Goal: Task Accomplishment & Management: Manage account settings

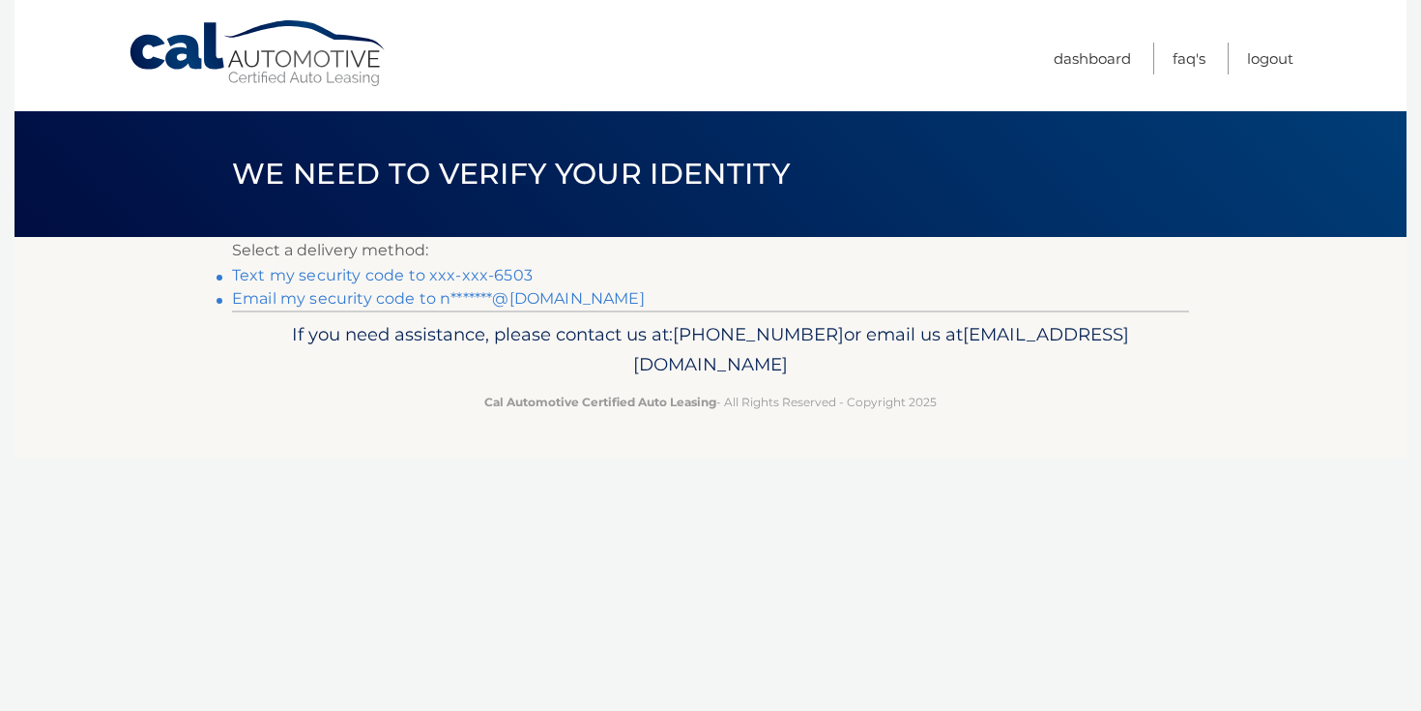
click at [436, 272] on link "Text my security code to xxx-xxx-6503" at bounding box center [382, 275] width 301 height 18
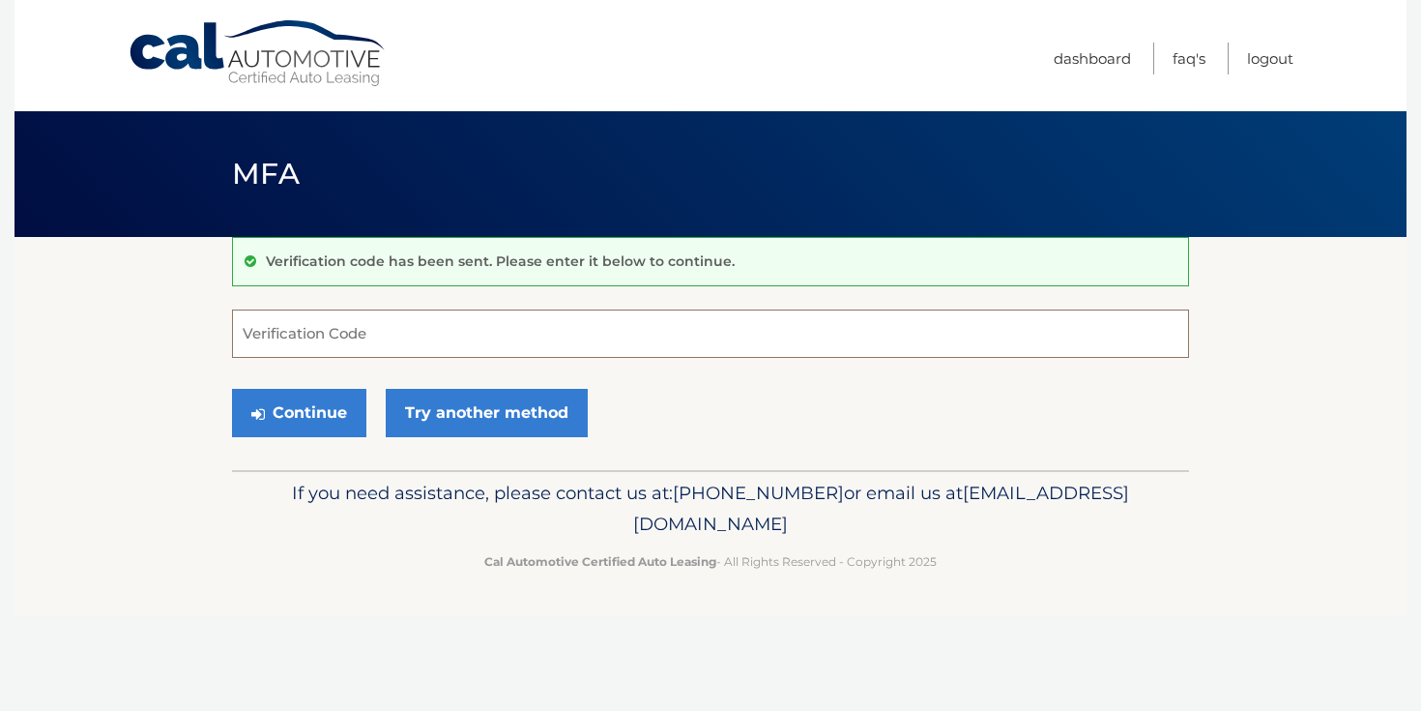
click at [304, 342] on input "Verification Code" at bounding box center [710, 333] width 957 height 48
type input "368113"
click at [295, 399] on button "Continue" at bounding box center [299, 413] width 134 height 48
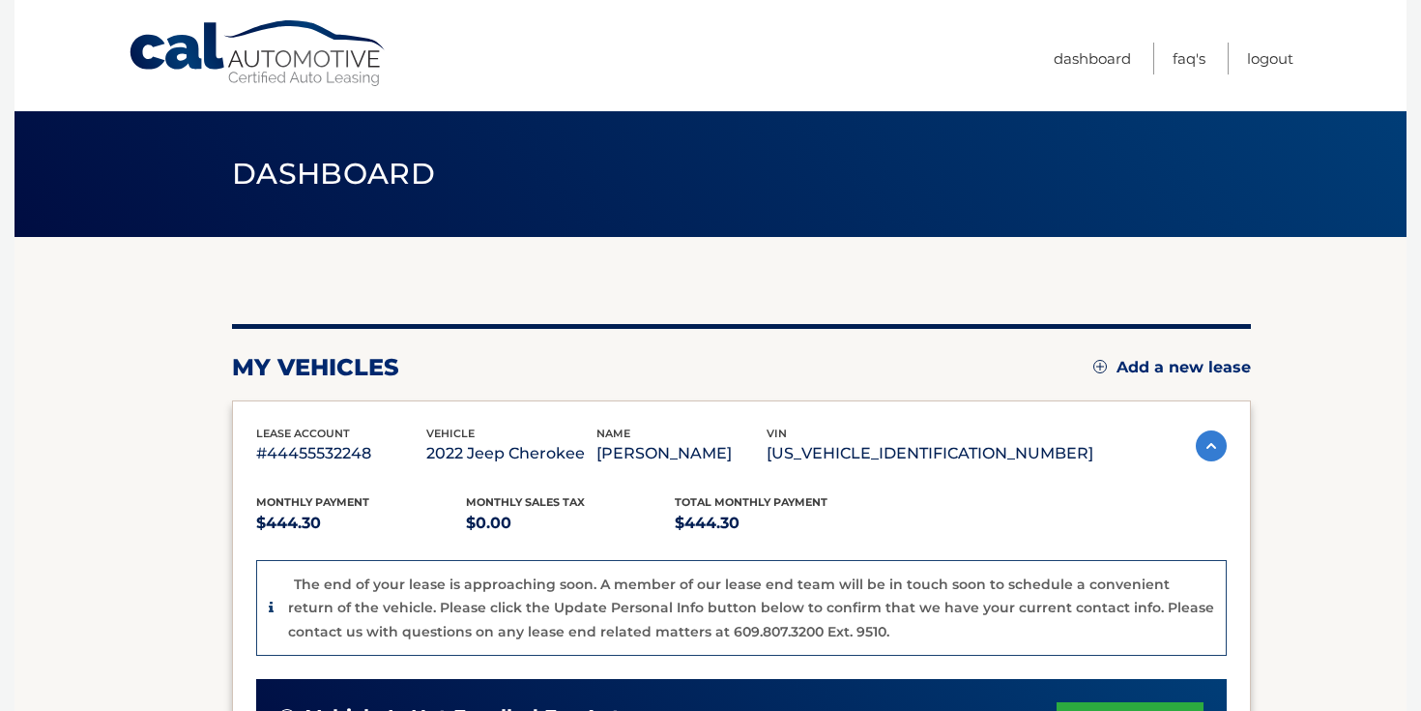
click at [931, 453] on p "1C4PJMDN0ND524841" at bounding box center [930, 453] width 327 height 27
click at [931, 453] on p "[US_VEHICLE_IDENTIFICATION_NUMBER]" at bounding box center [930, 453] width 327 height 27
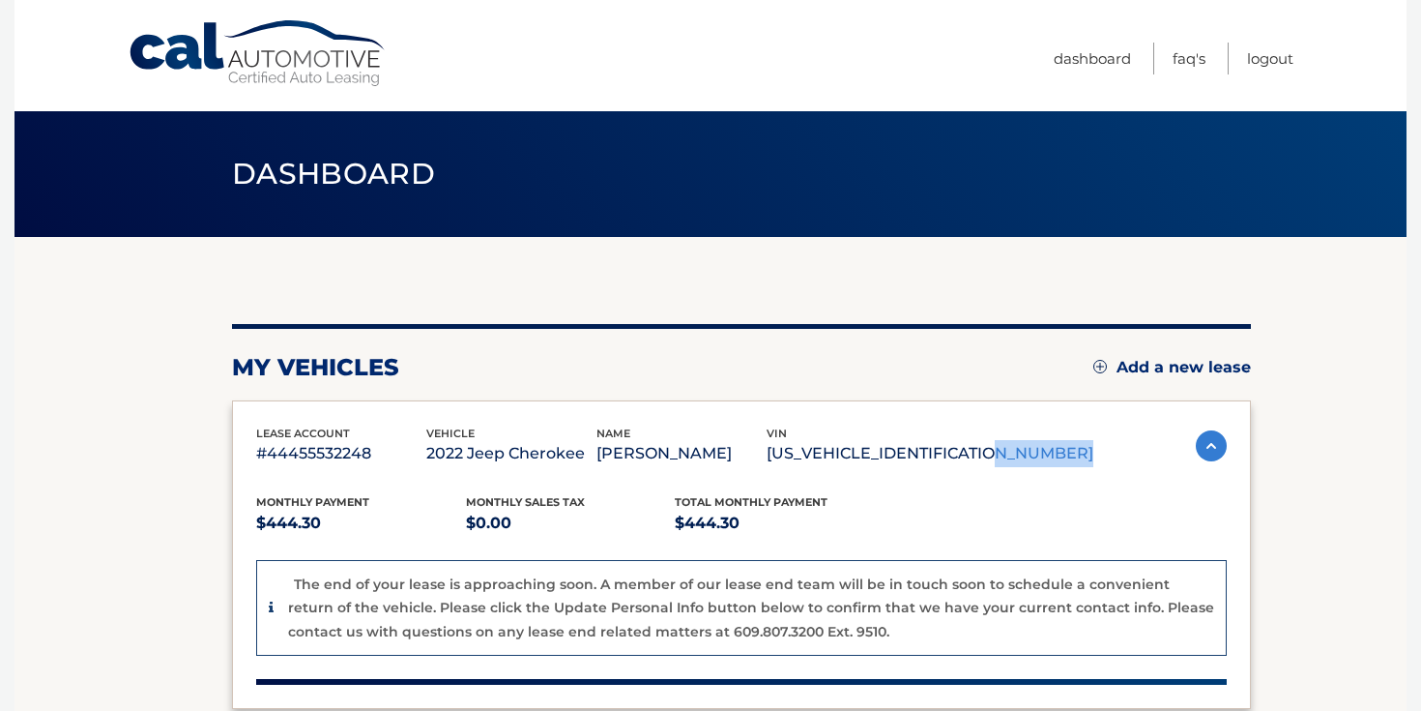
click at [931, 453] on p "1C4PJMDN0ND524841" at bounding box center [930, 453] width 327 height 27
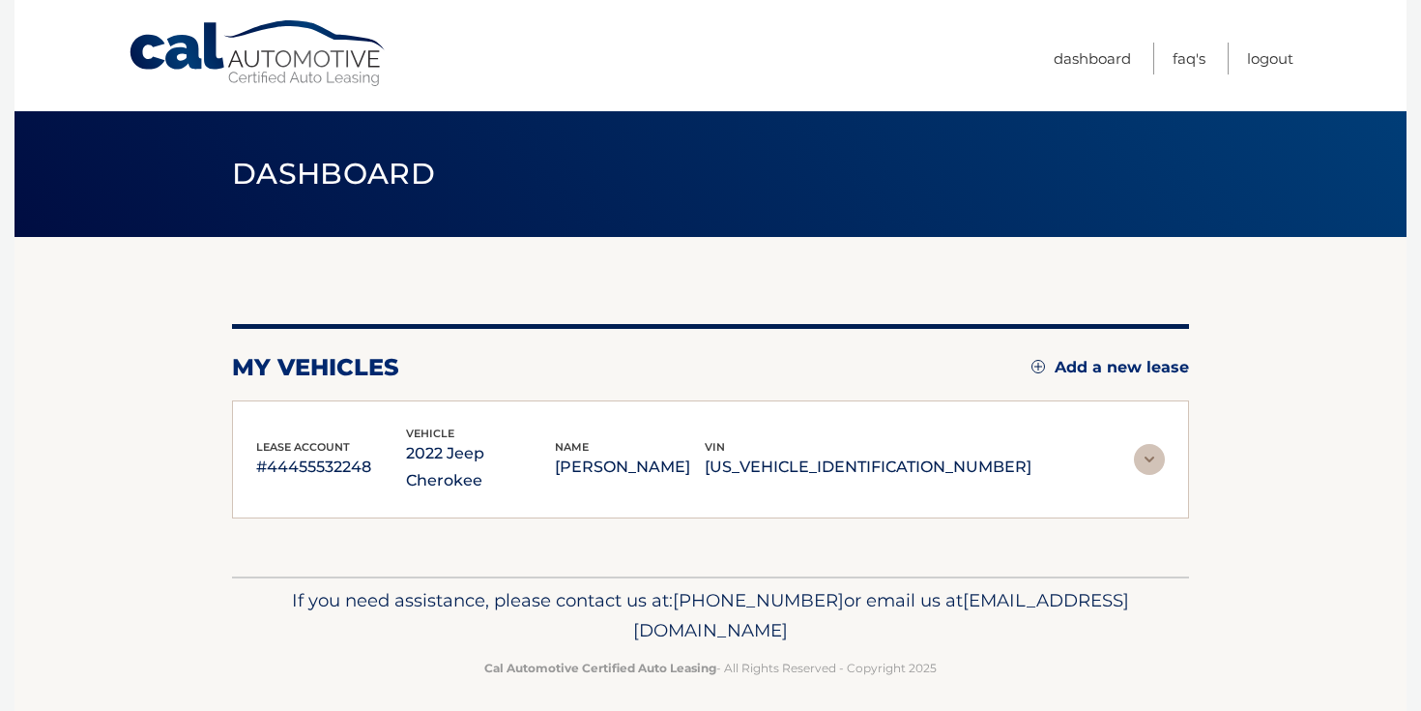
click at [938, 415] on div "lease account #44455532248 vehicle 2022 Jeep Cherokee name NICHOLAS CAPARBI vin…" at bounding box center [710, 459] width 957 height 119
click at [931, 455] on p "1C4PJMDN0ND524841" at bounding box center [868, 467] width 327 height 27
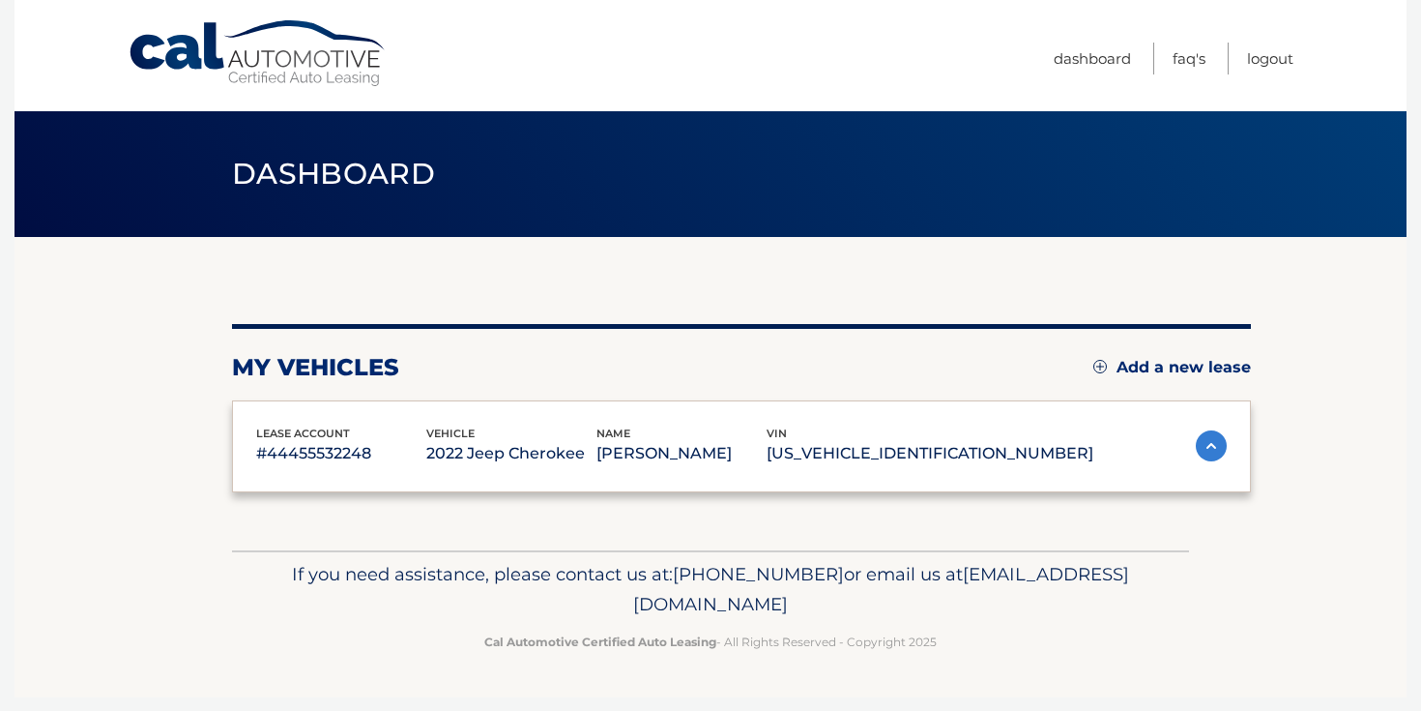
click at [931, 455] on p "1C4PJMDN0ND524841" at bounding box center [930, 453] width 327 height 27
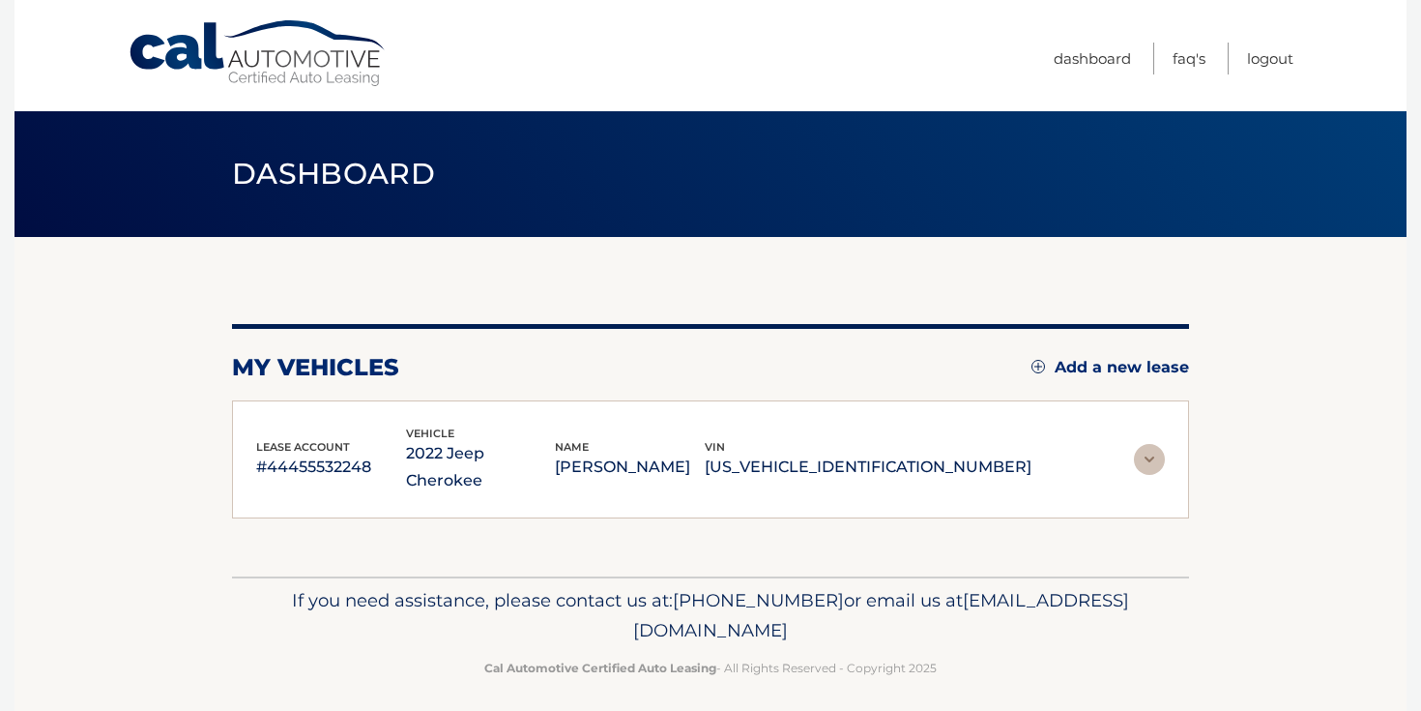
copy p "1C4PJMDN0ND524841"
click at [1150, 444] on img at bounding box center [1149, 459] width 31 height 31
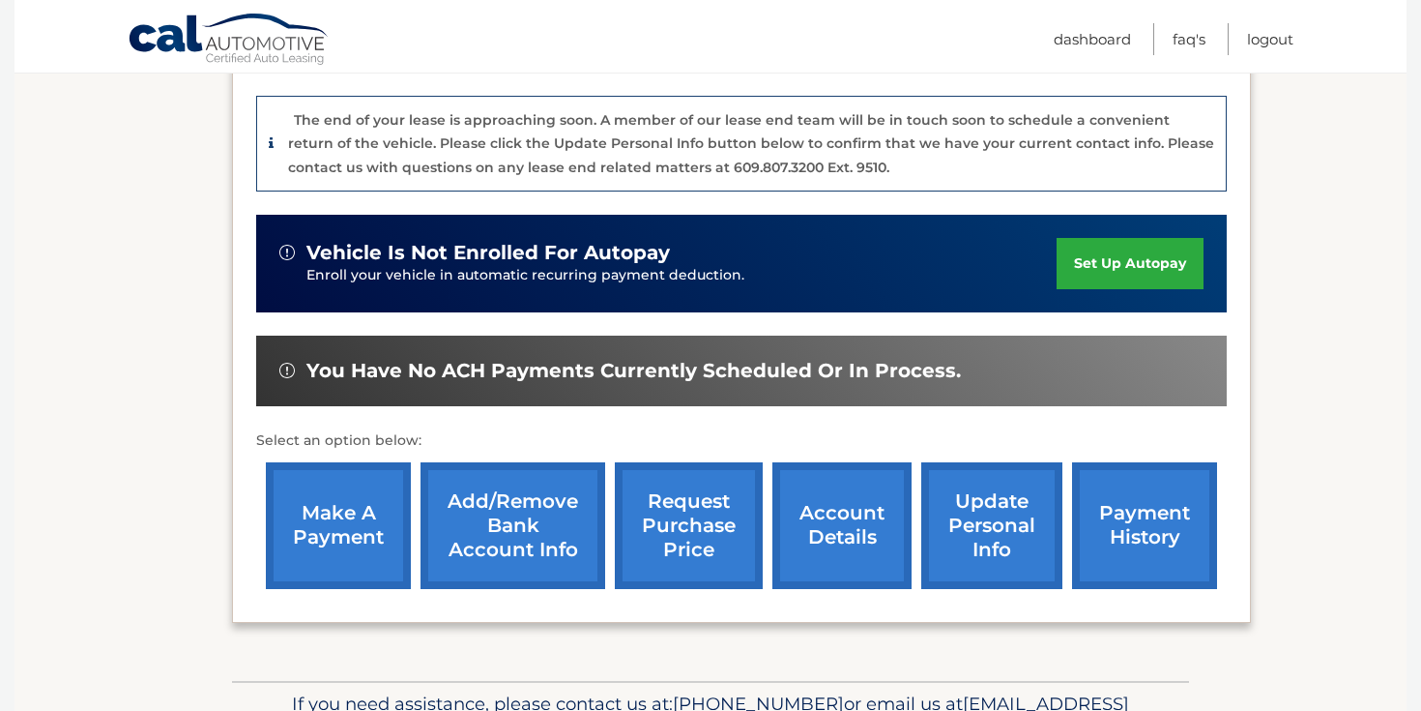
scroll to position [477, 0]
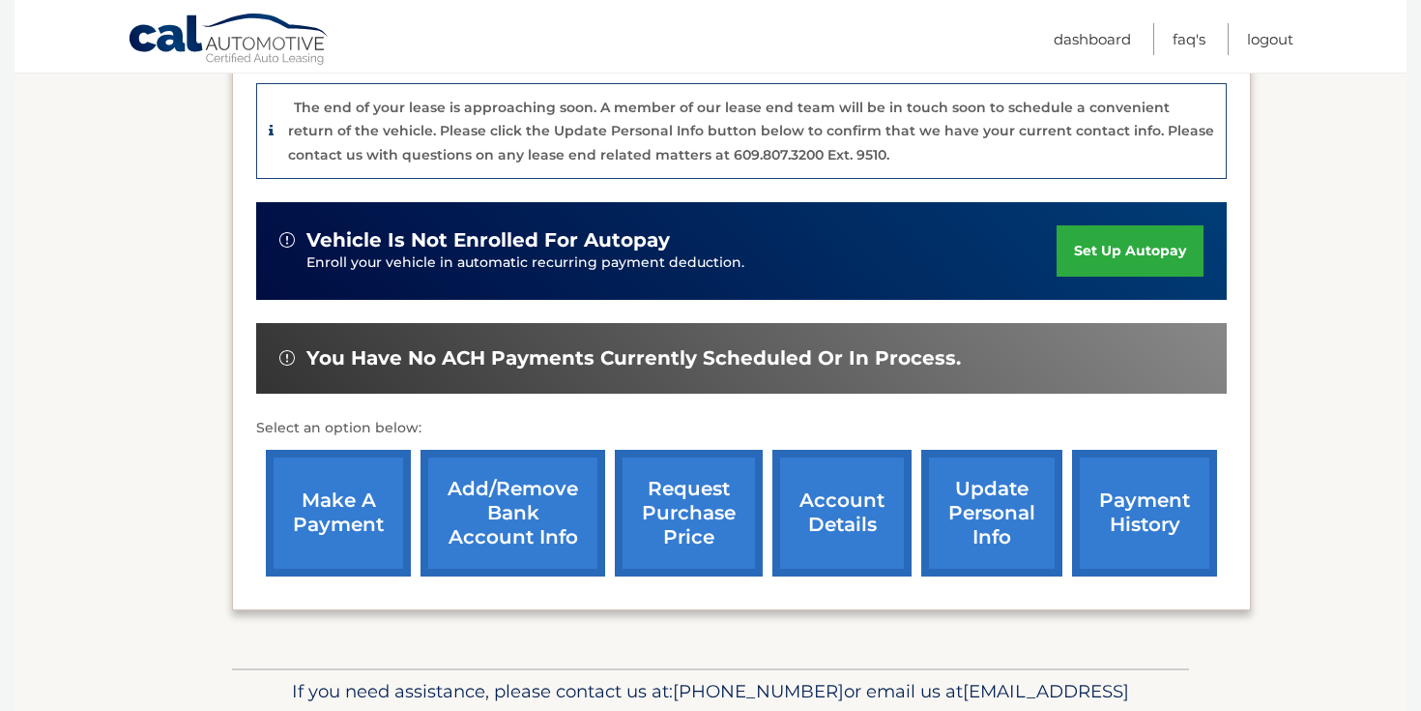
click at [695, 487] on link "request purchase price" at bounding box center [689, 513] width 148 height 127
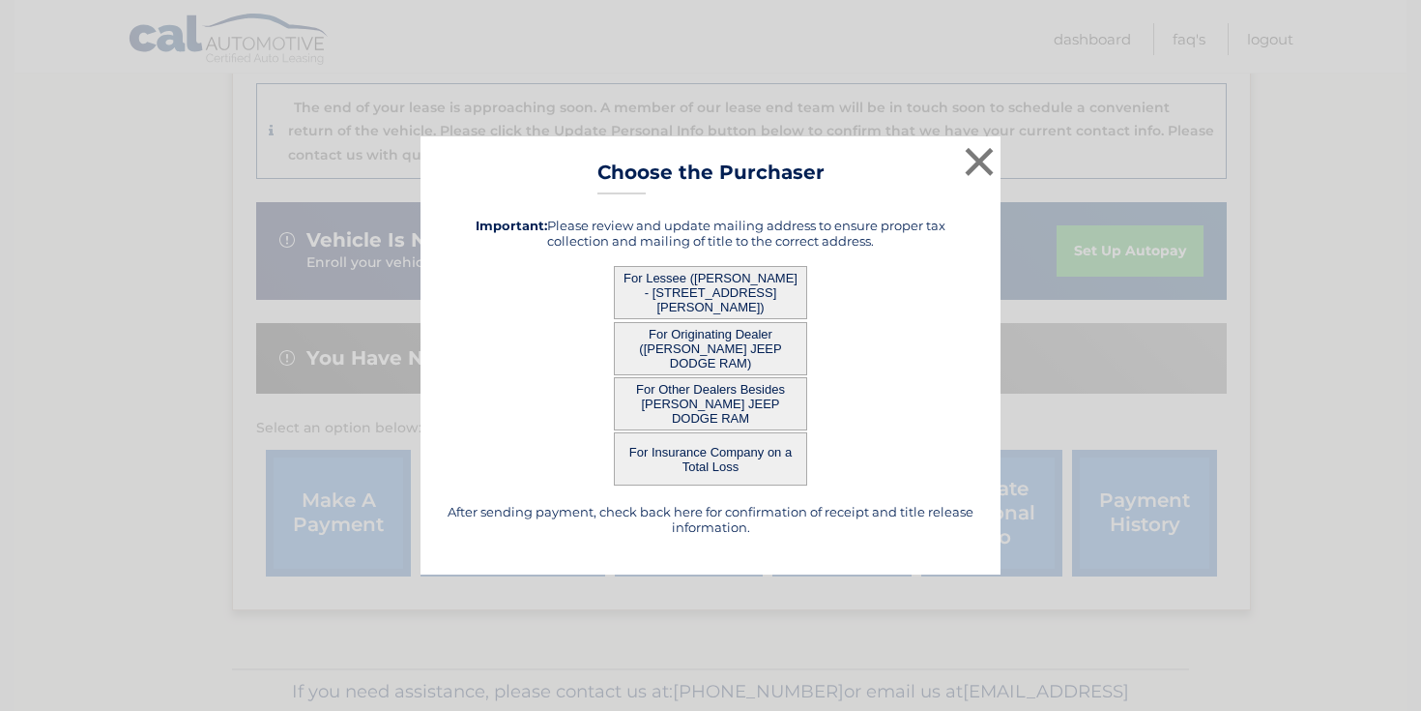
click at [698, 298] on button "For Lessee (NICHOLAS CAPARBI - 18 GERMAIN RD, , TABERNACLE, NJ 08088)" at bounding box center [710, 292] width 193 height 53
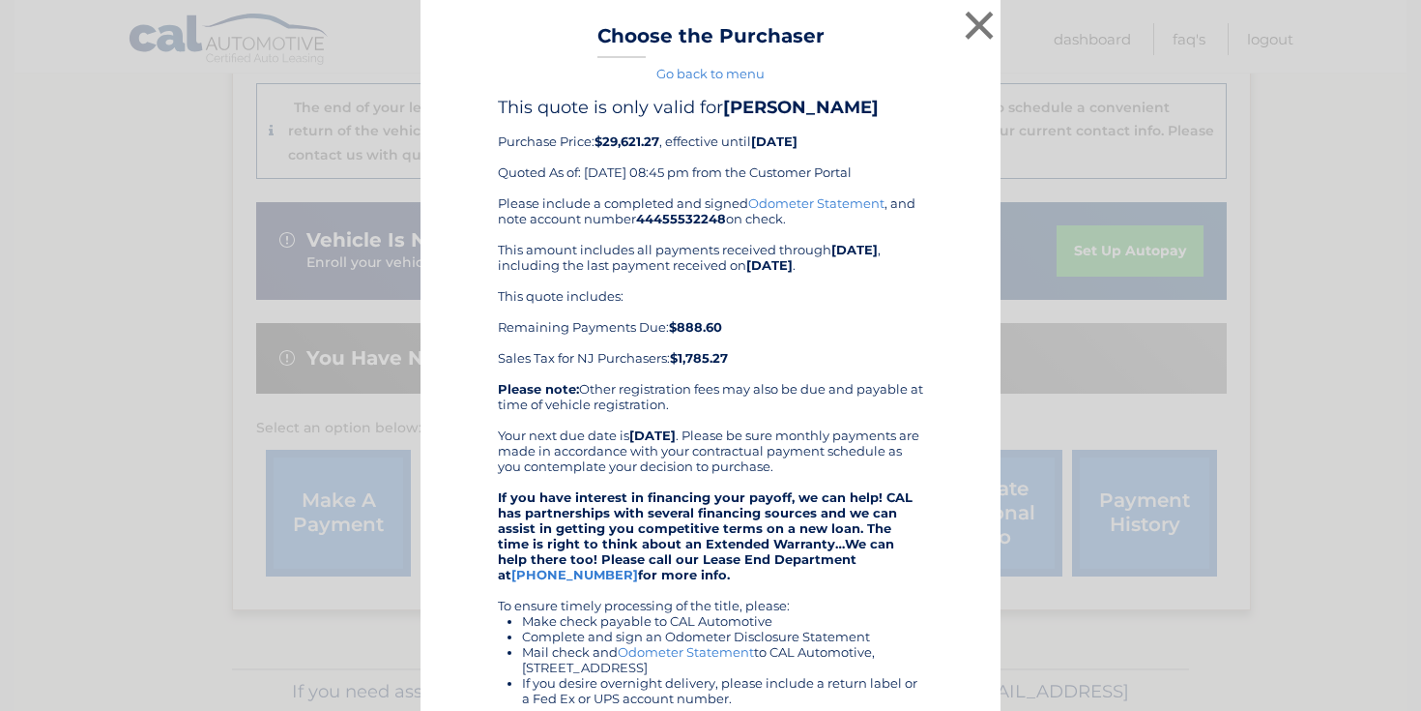
scroll to position [0, 0]
click at [979, 22] on button "×" at bounding box center [979, 25] width 39 height 39
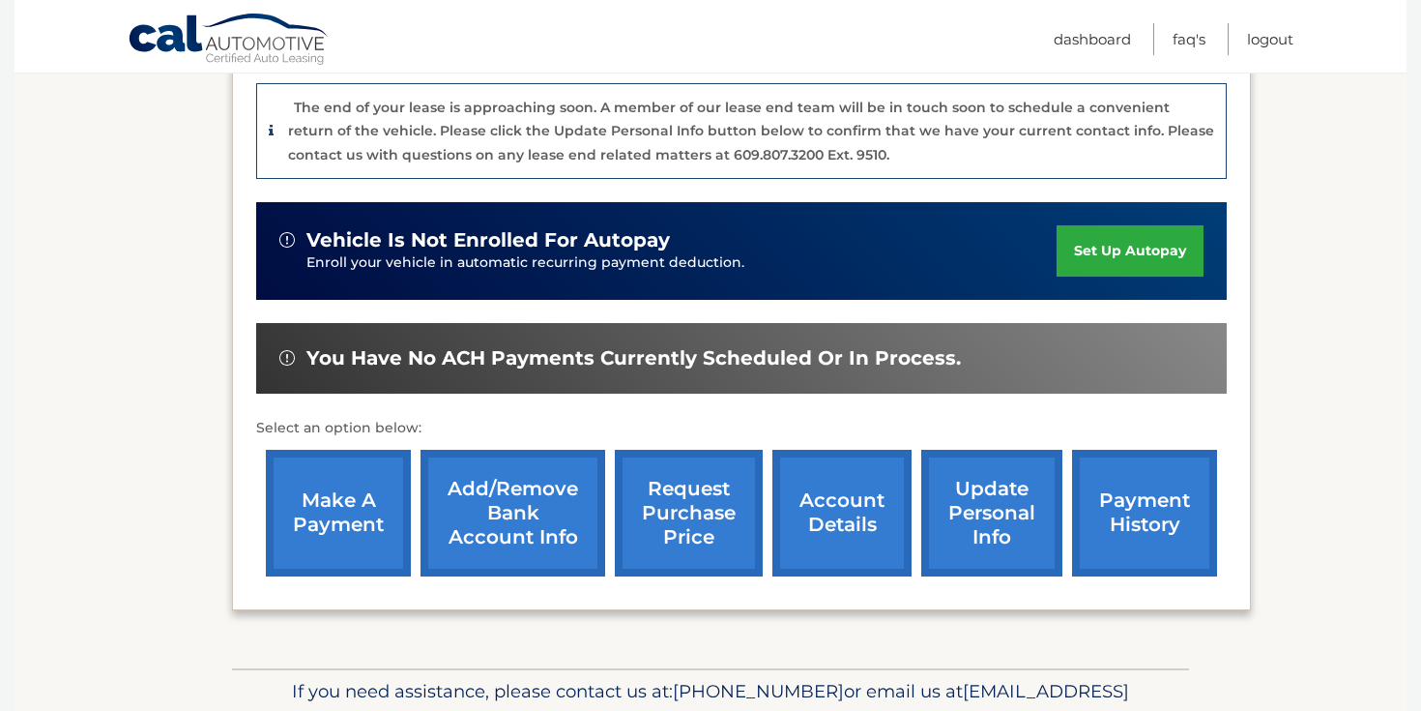
click at [838, 512] on link "account details" at bounding box center [842, 513] width 139 height 127
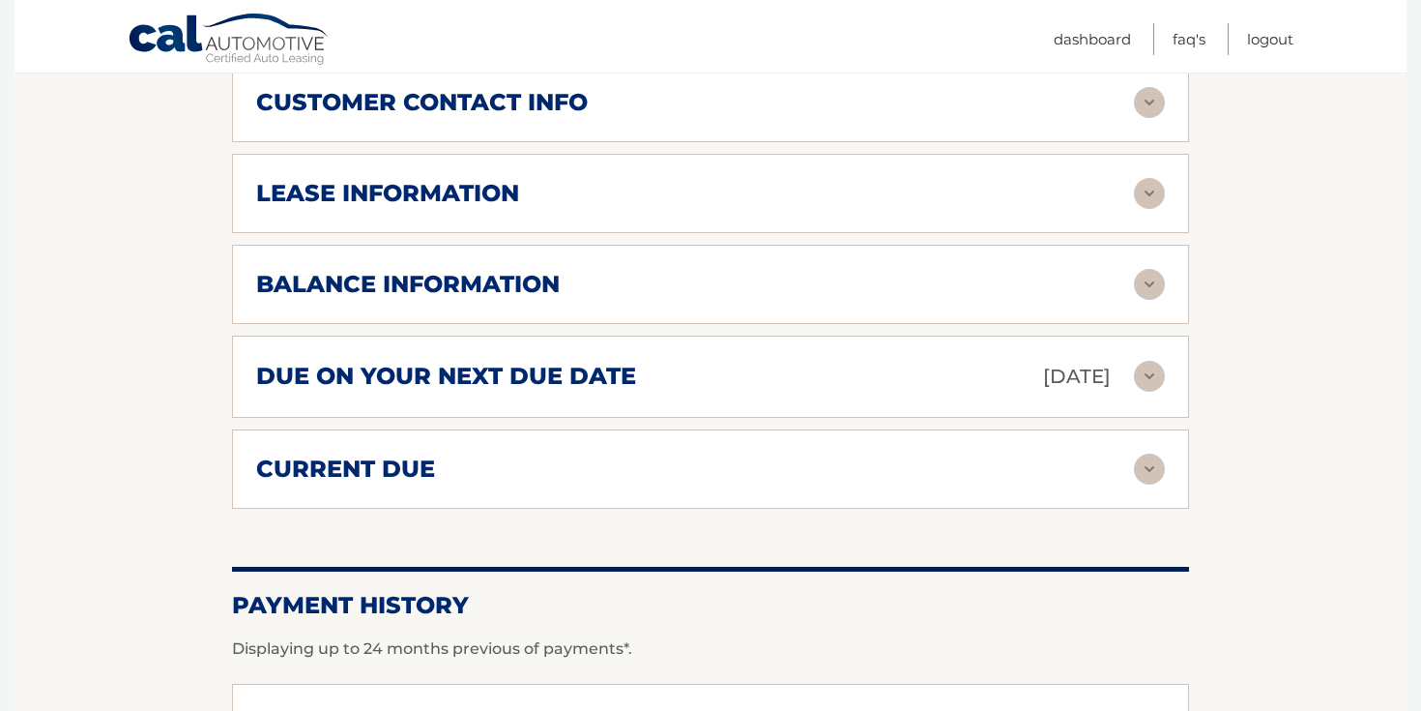
scroll to position [1071, 0]
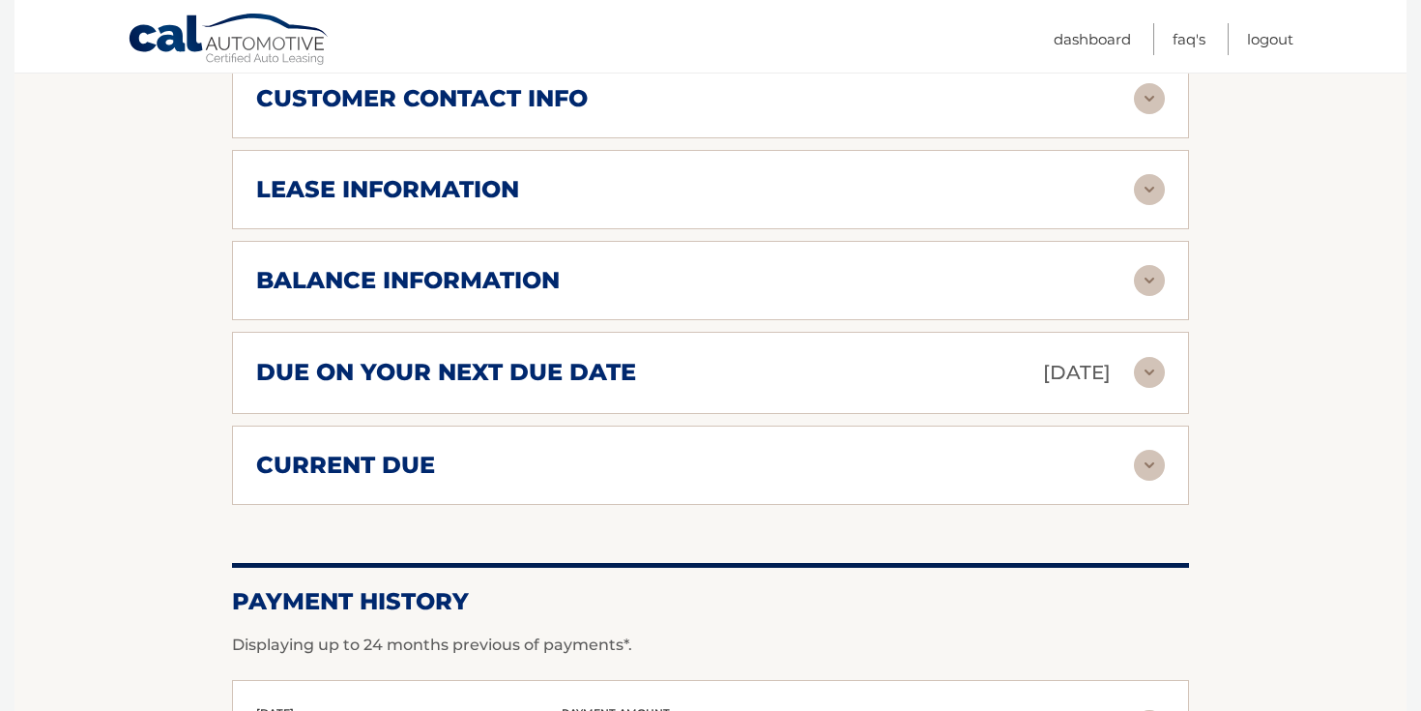
click at [1144, 265] on img at bounding box center [1149, 280] width 31 height 31
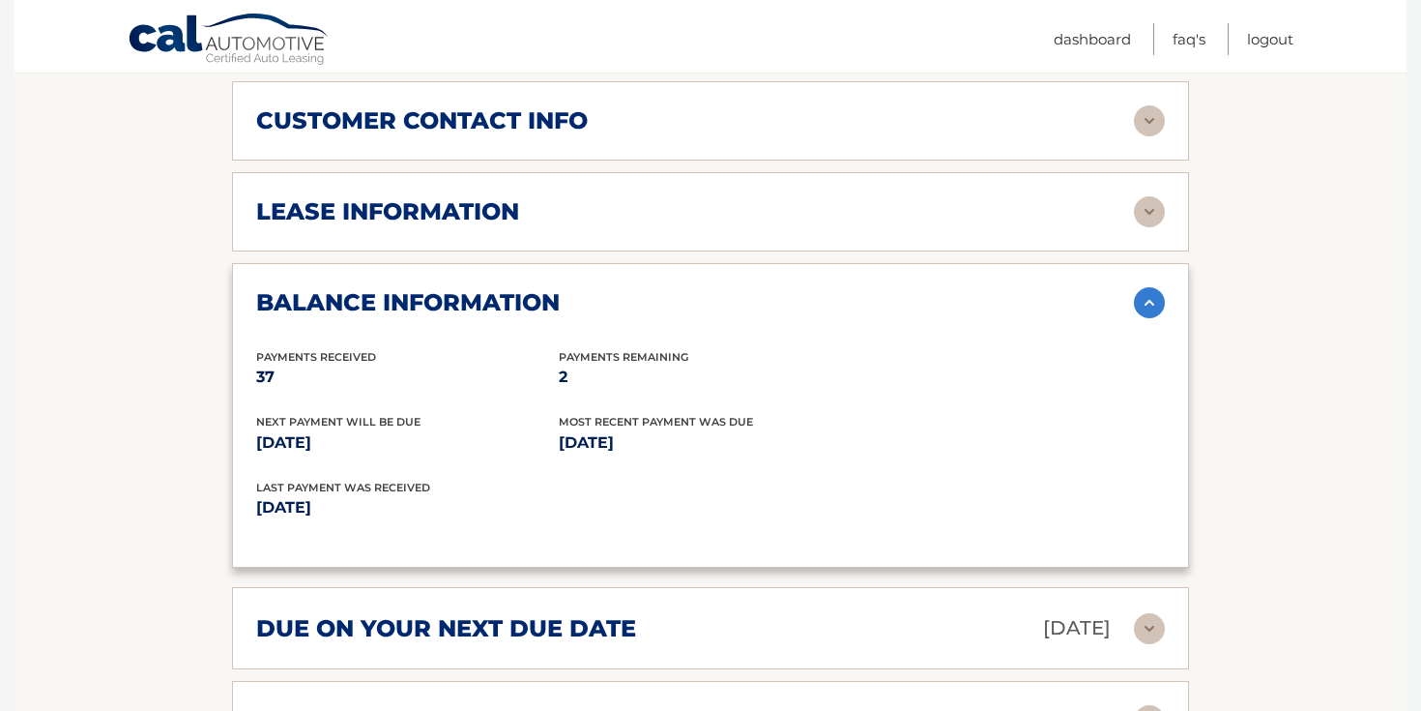
scroll to position [1044, 0]
